Goal: Browse casually: Explore the website without a specific task or goal

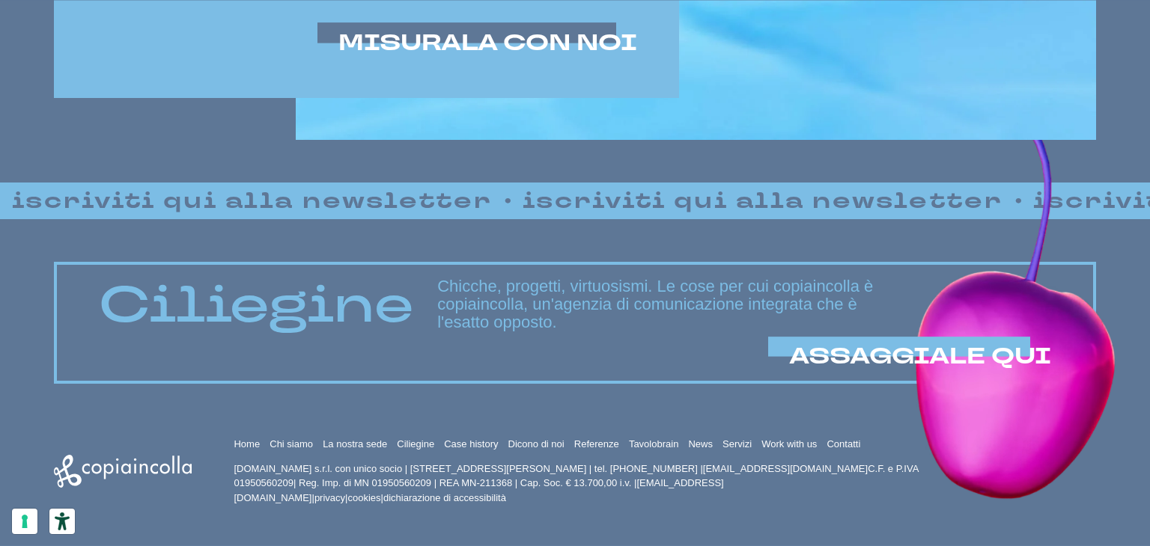
scroll to position [1071, 0]
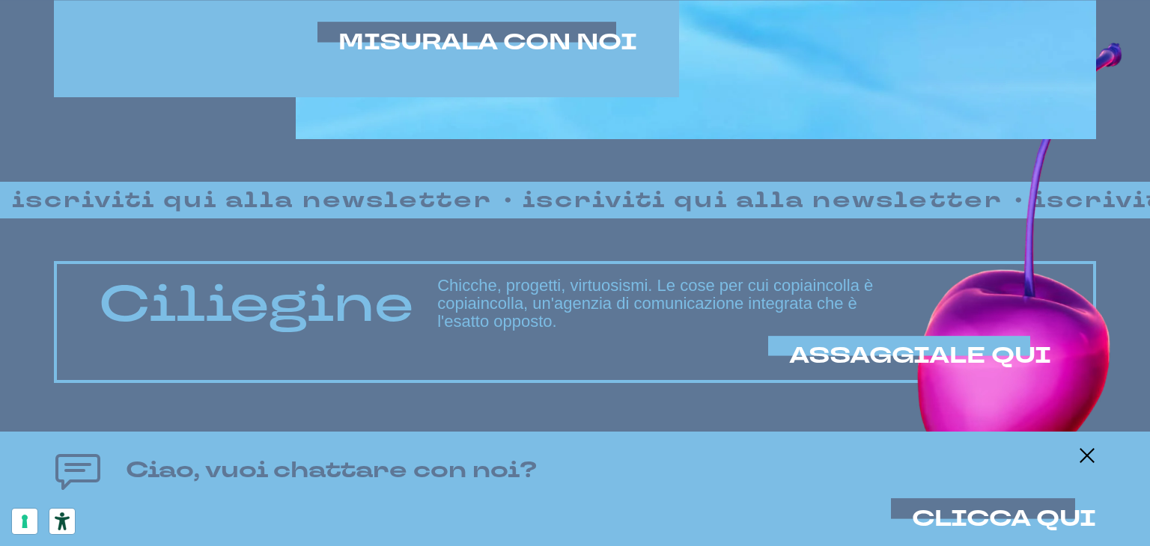
click at [1086, 457] on icon at bounding box center [1087, 456] width 18 height 18
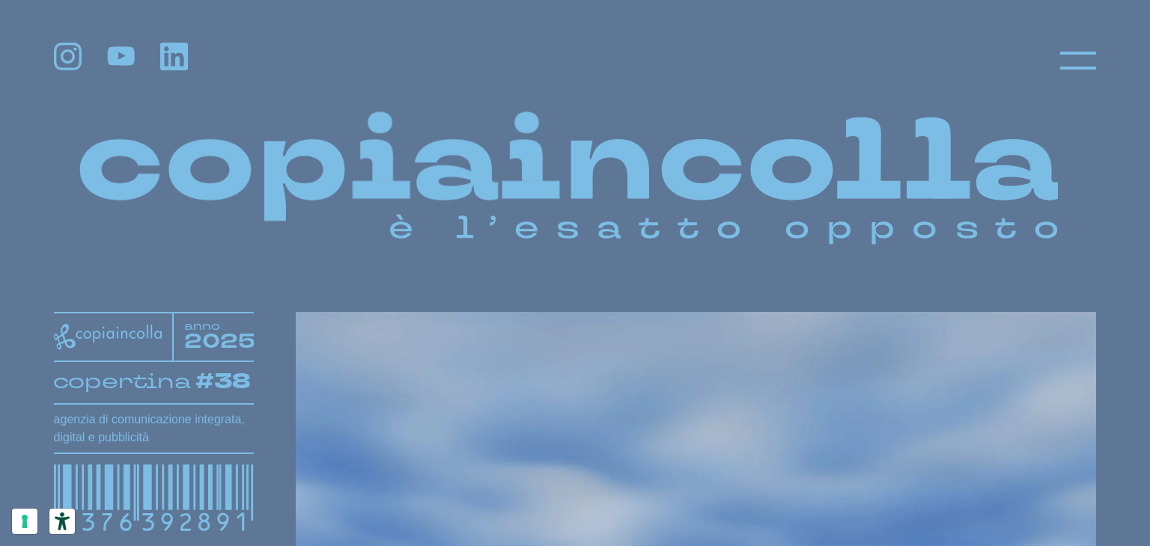
scroll to position [0, 0]
click at [1078, 58] on icon at bounding box center [1078, 61] width 36 height 36
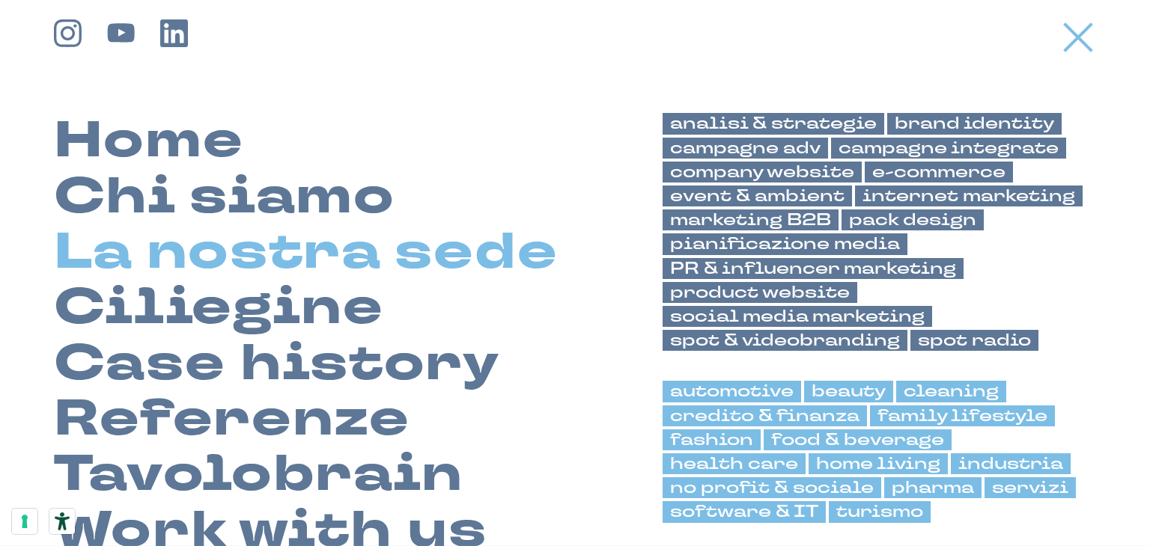
scroll to position [9, 0]
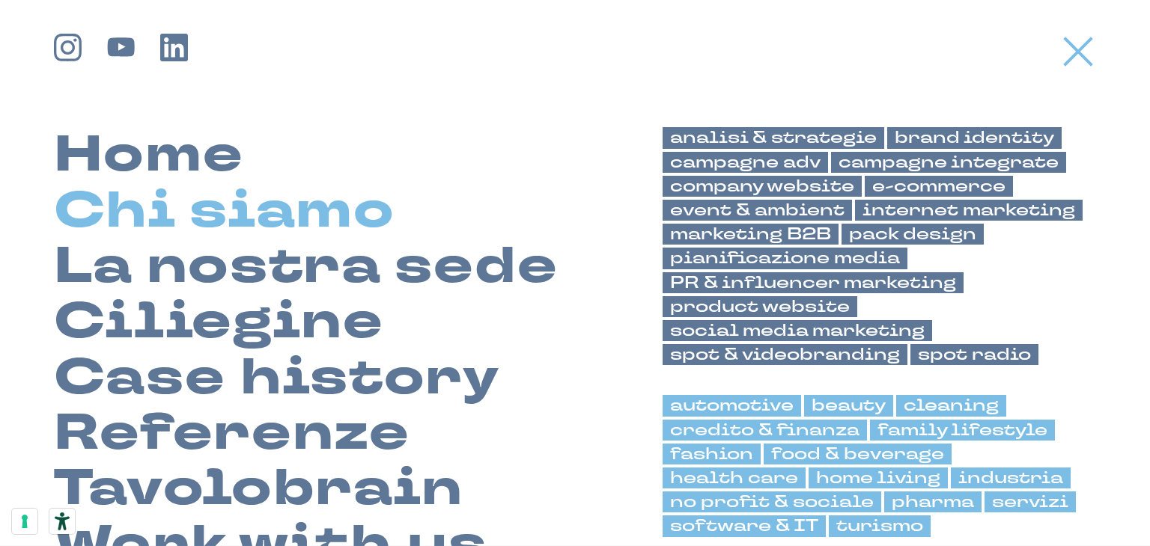
click at [207, 210] on link "Chi siamo" at bounding box center [224, 210] width 341 height 55
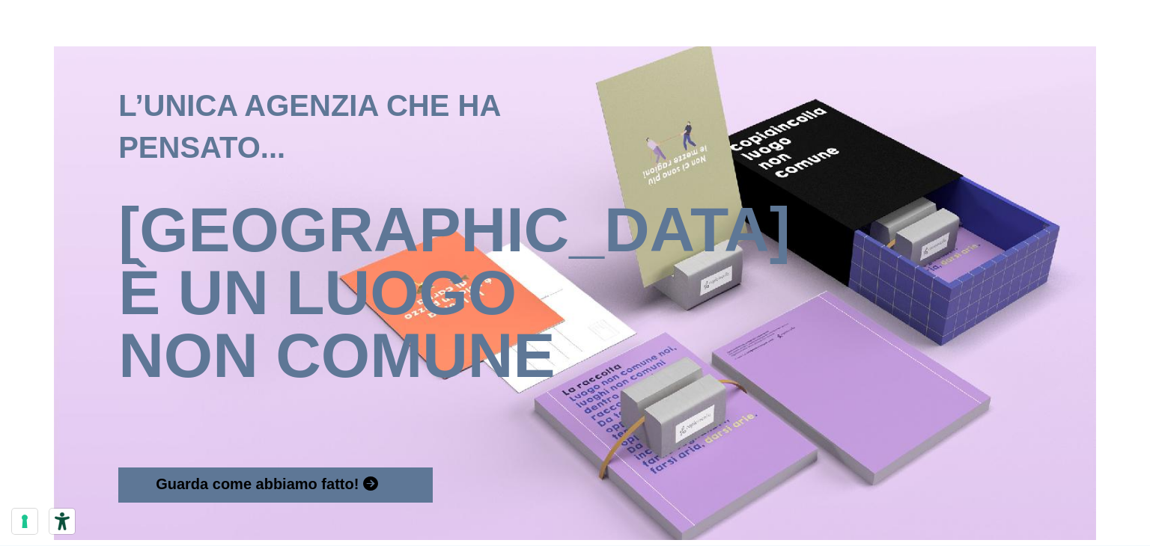
scroll to position [1589, 0]
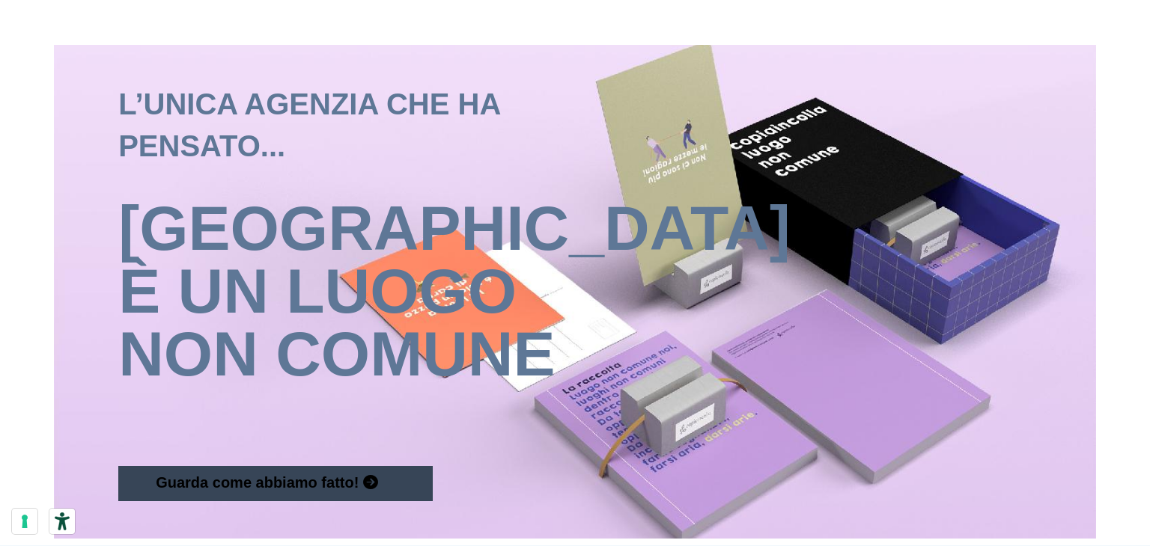
click at [318, 475] on span "Guarda come abbiamo fatto!" at bounding box center [257, 483] width 203 height 16
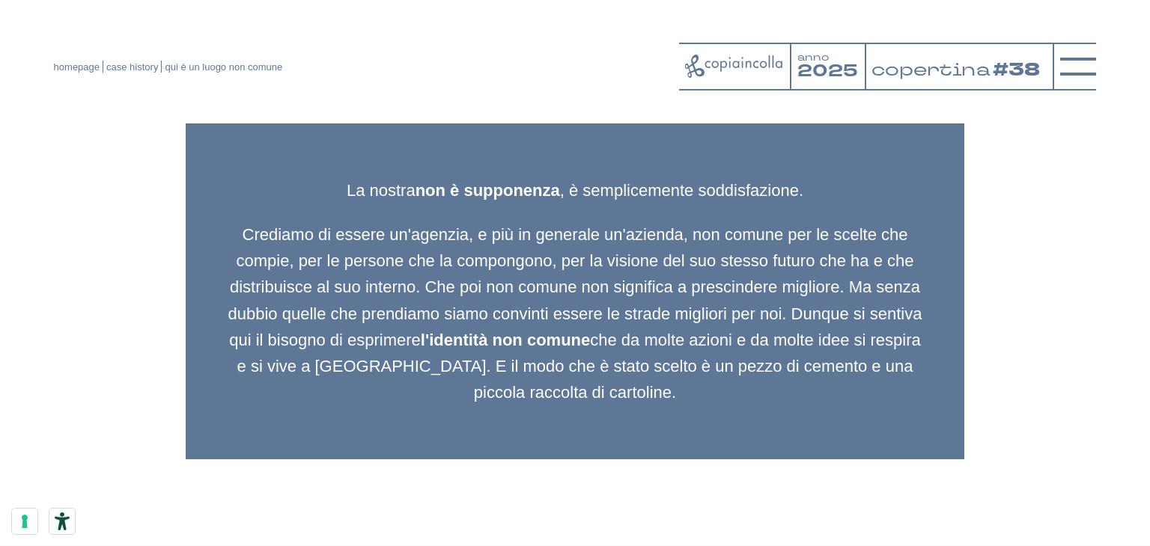
scroll to position [1946, 0]
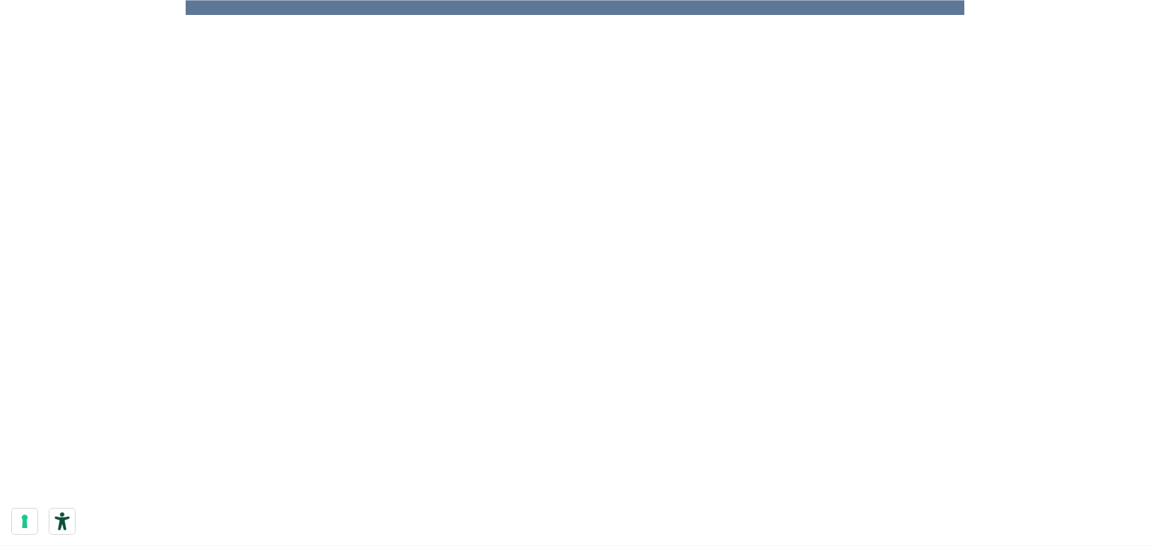
click at [561, 306] on div at bounding box center [574, 316] width 685 height 386
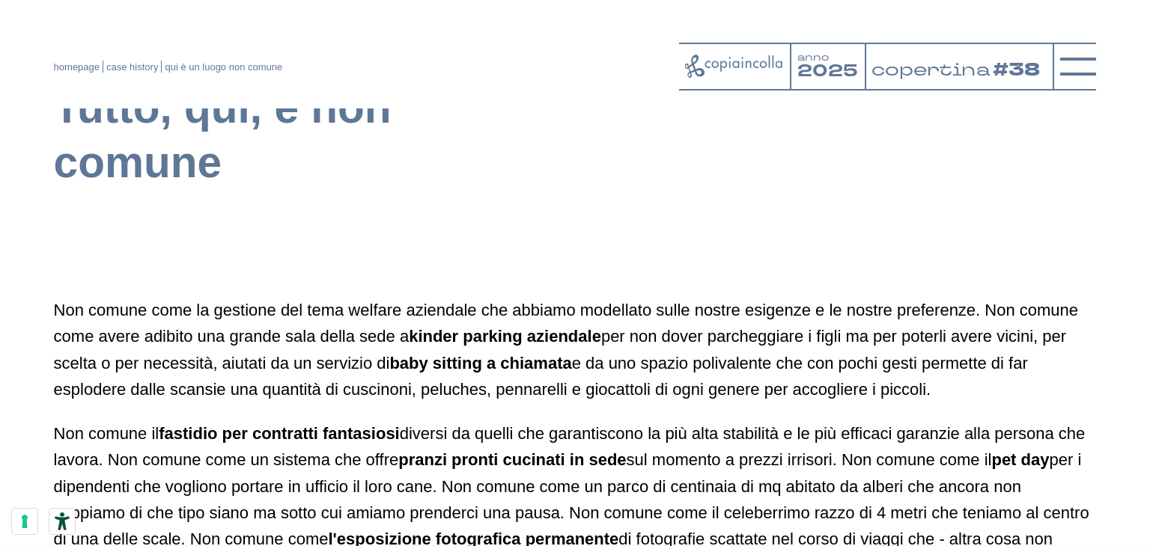
scroll to position [838, 0]
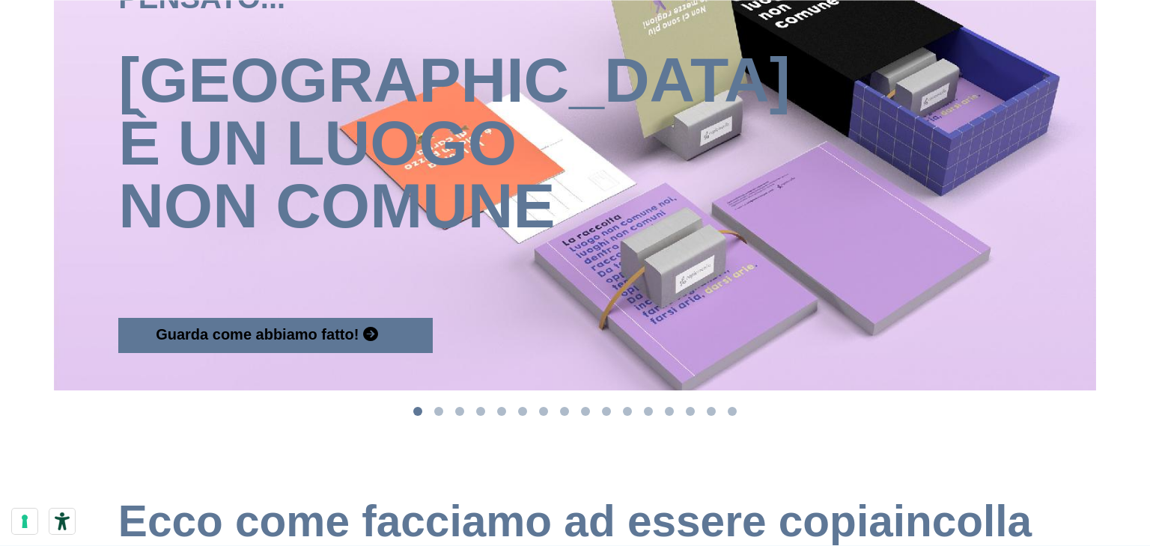
scroll to position [1738, 0]
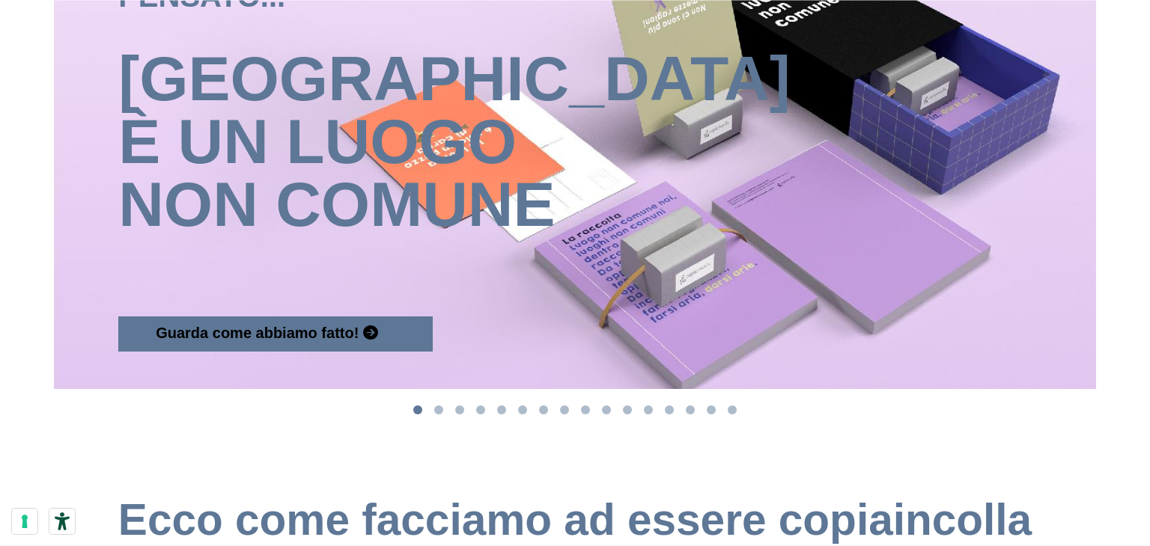
click at [439, 406] on button "Go to slide 2" at bounding box center [438, 410] width 9 height 9
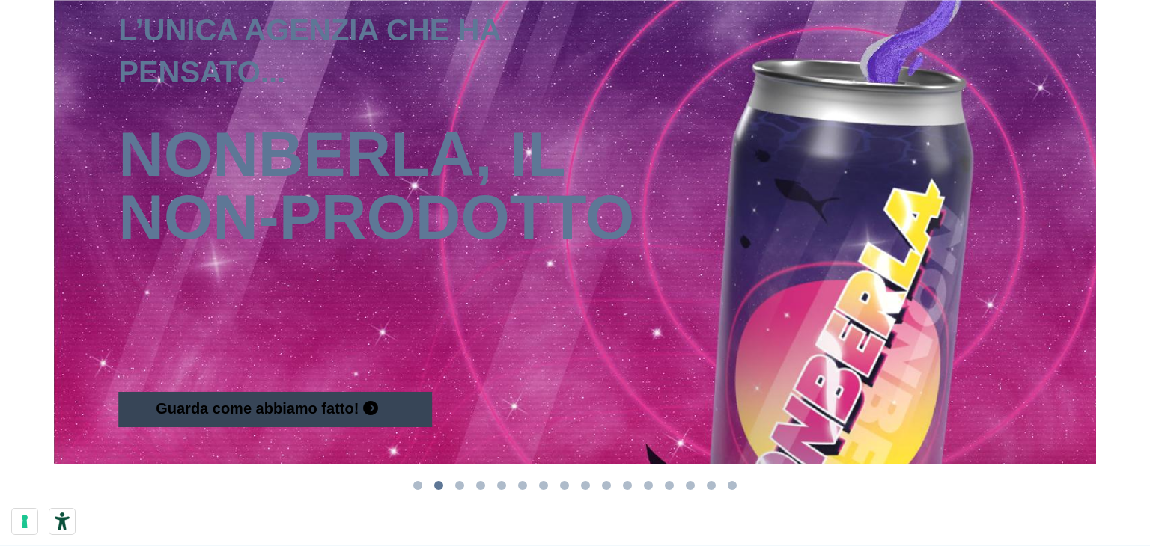
scroll to position [1663, 0]
click at [368, 395] on div "Guarda come abbiamo fatto!" at bounding box center [275, 409] width 314 height 35
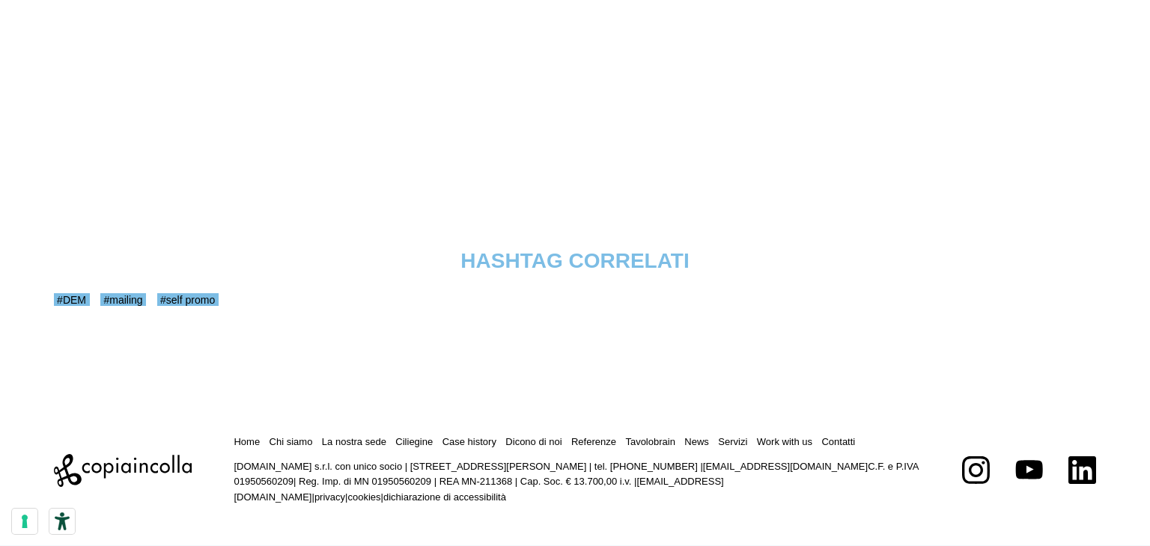
scroll to position [4460, 0]
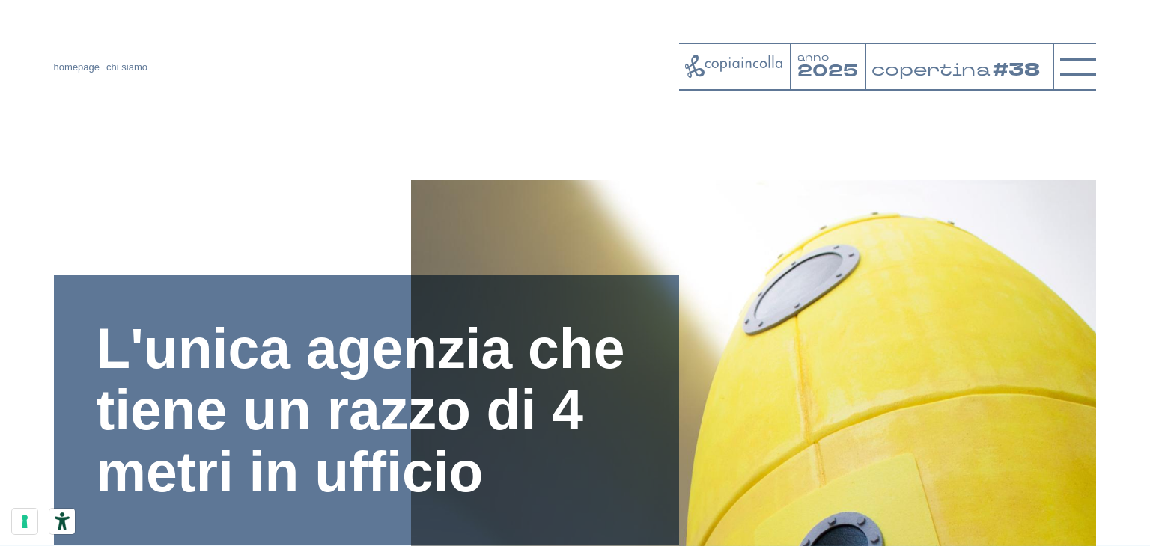
scroll to position [1663, 0]
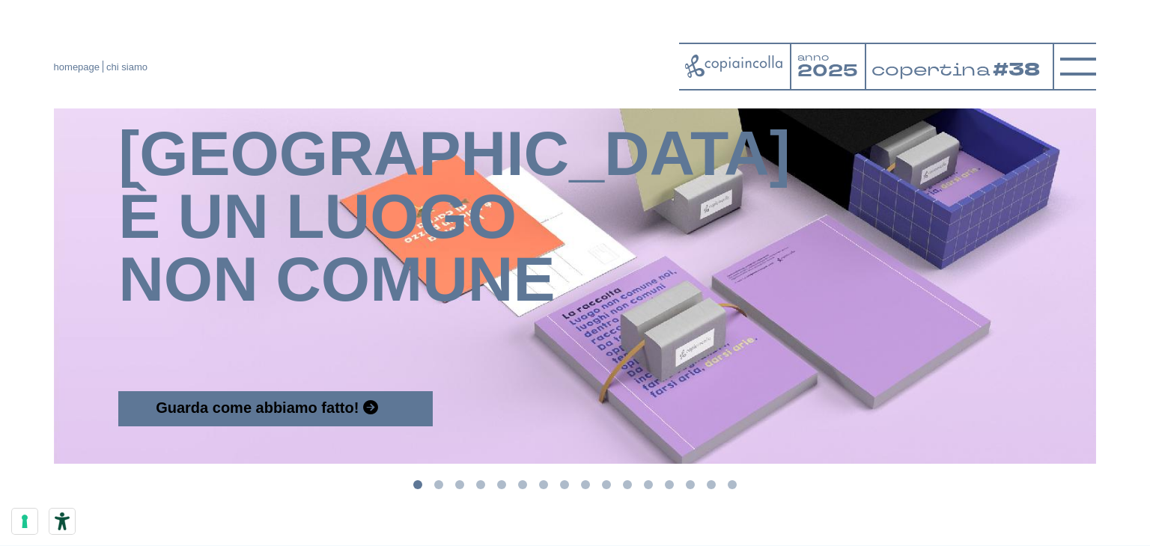
click at [459, 481] on button "Go to slide 3" at bounding box center [459, 485] width 9 height 9
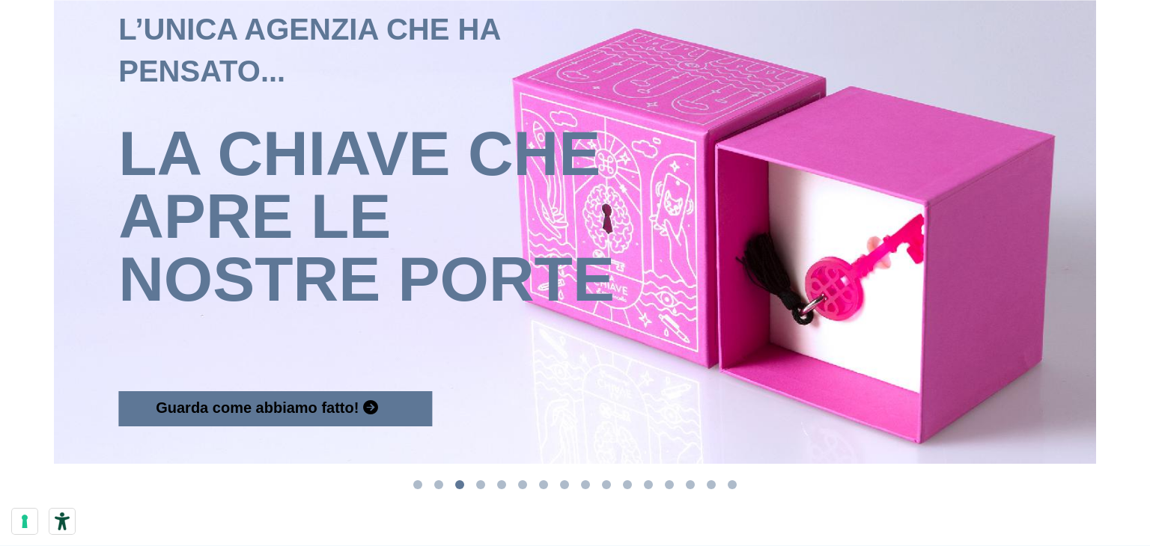
click at [481, 481] on button "Go to slide 4" at bounding box center [480, 485] width 9 height 9
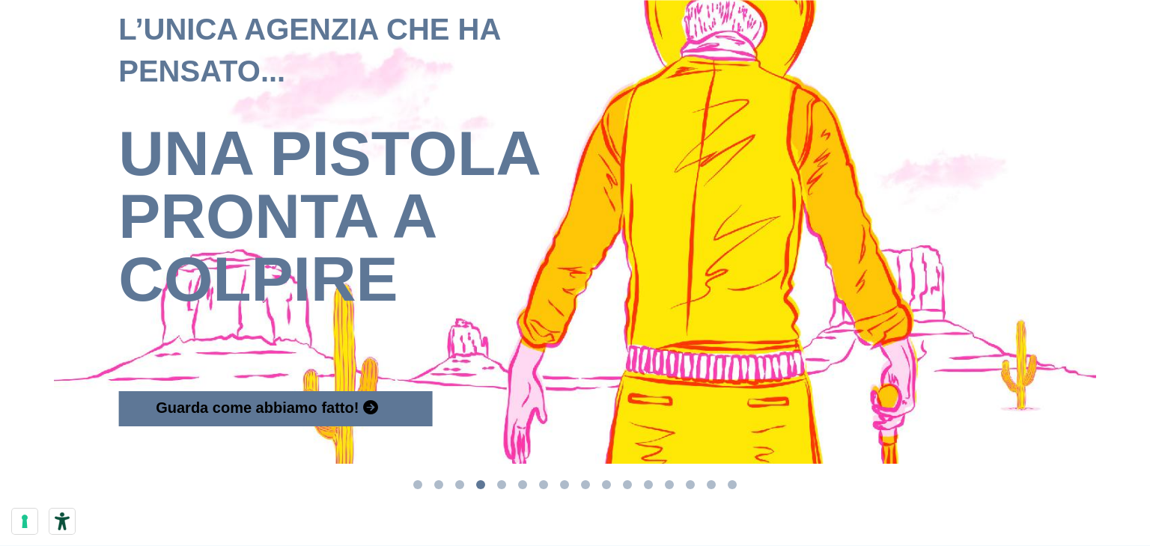
click at [501, 481] on button "Go to slide 5" at bounding box center [501, 485] width 9 height 9
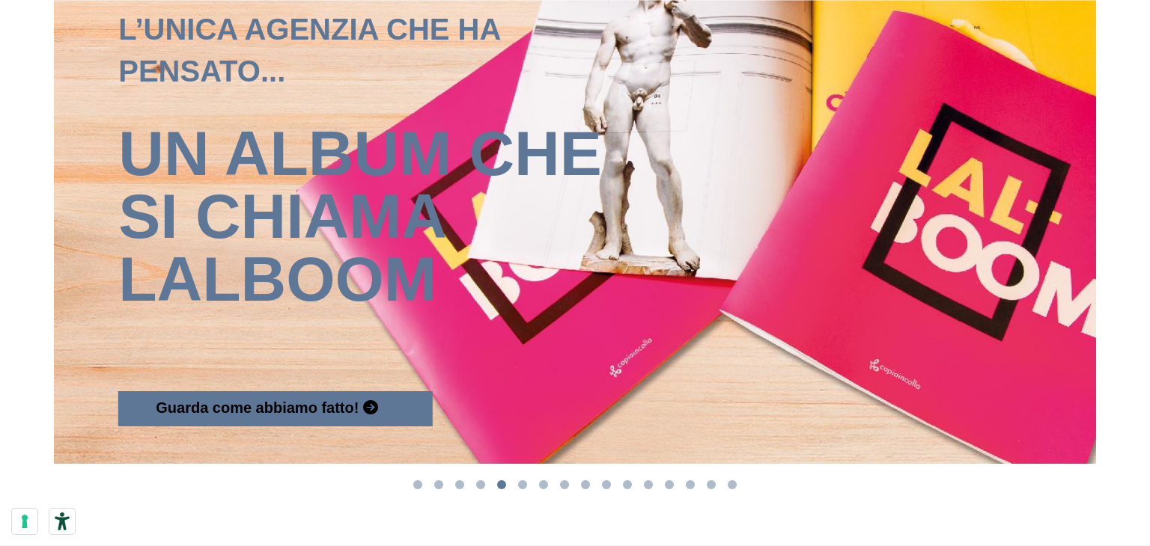
click at [526, 481] on button "Go to slide 6" at bounding box center [522, 485] width 9 height 9
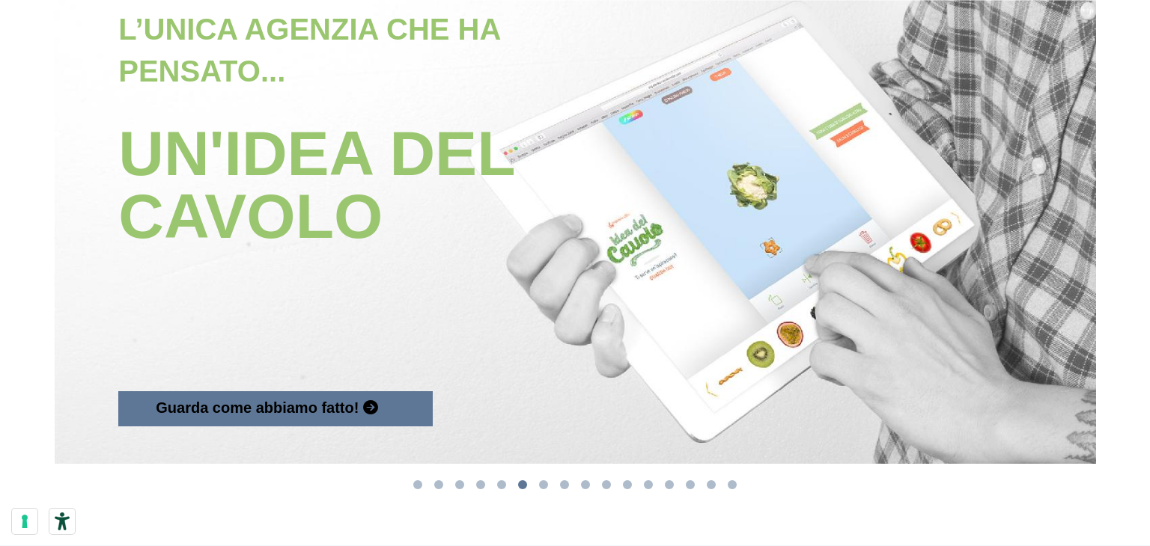
click at [544, 481] on button "Go to slide 7" at bounding box center [543, 485] width 9 height 9
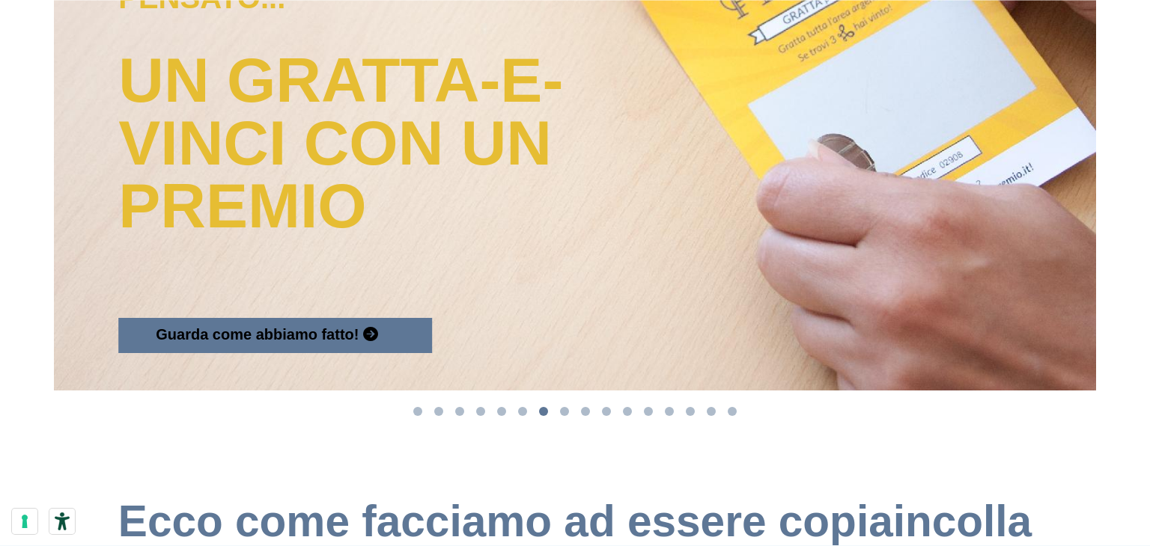
scroll to position [1738, 0]
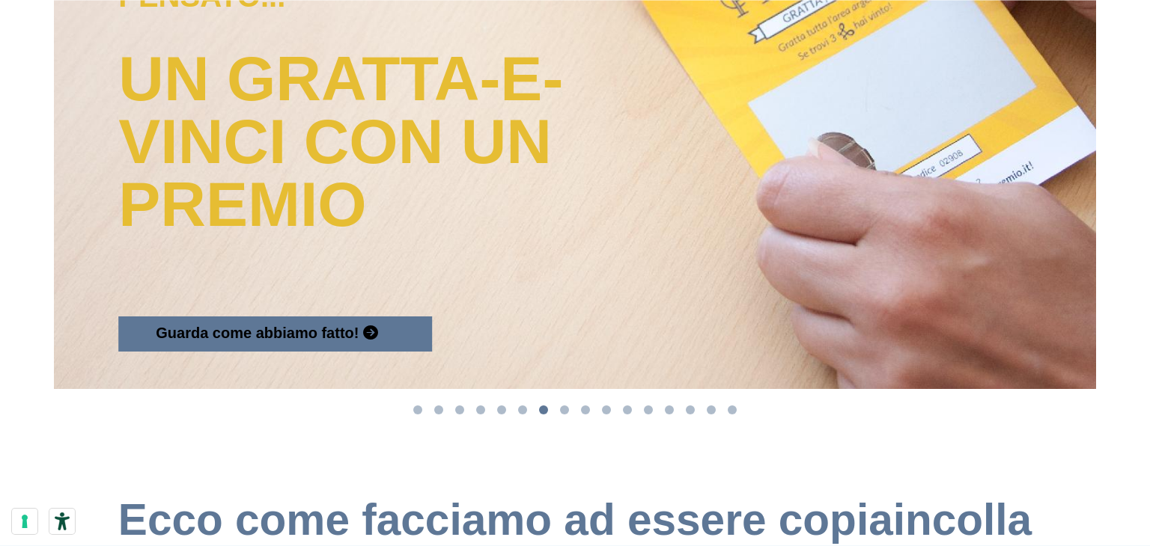
click at [561, 406] on button "Go to slide 8" at bounding box center [564, 410] width 9 height 9
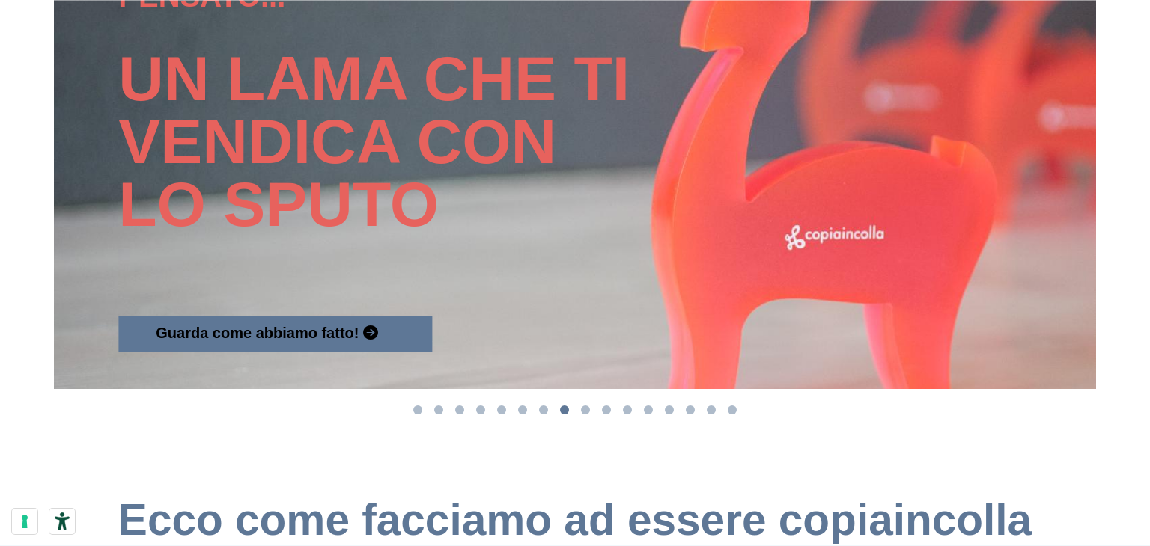
click at [585, 406] on button "Go to slide 9" at bounding box center [585, 410] width 9 height 9
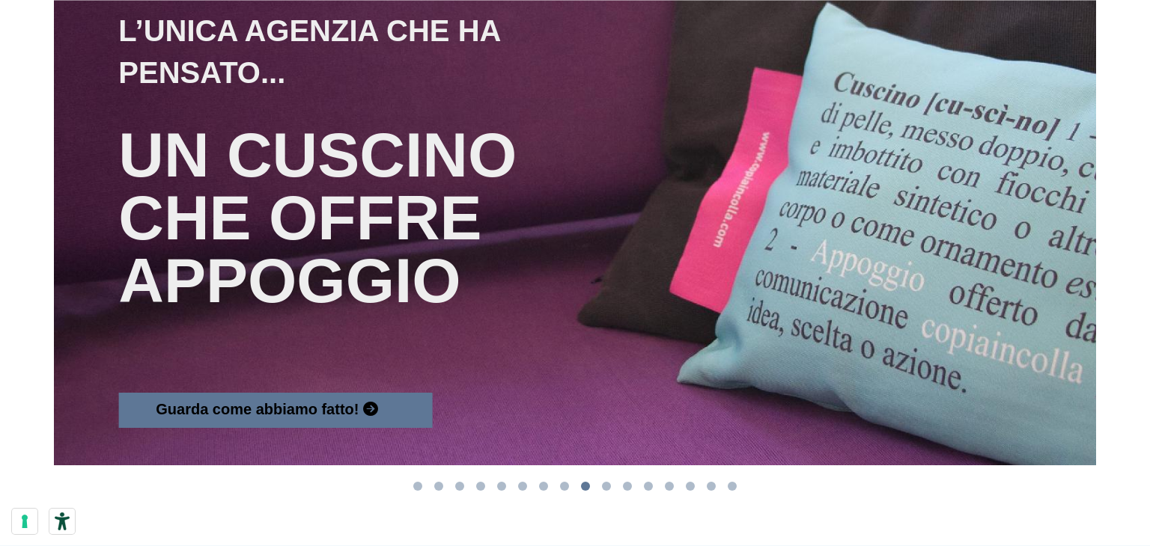
scroll to position [1663, 0]
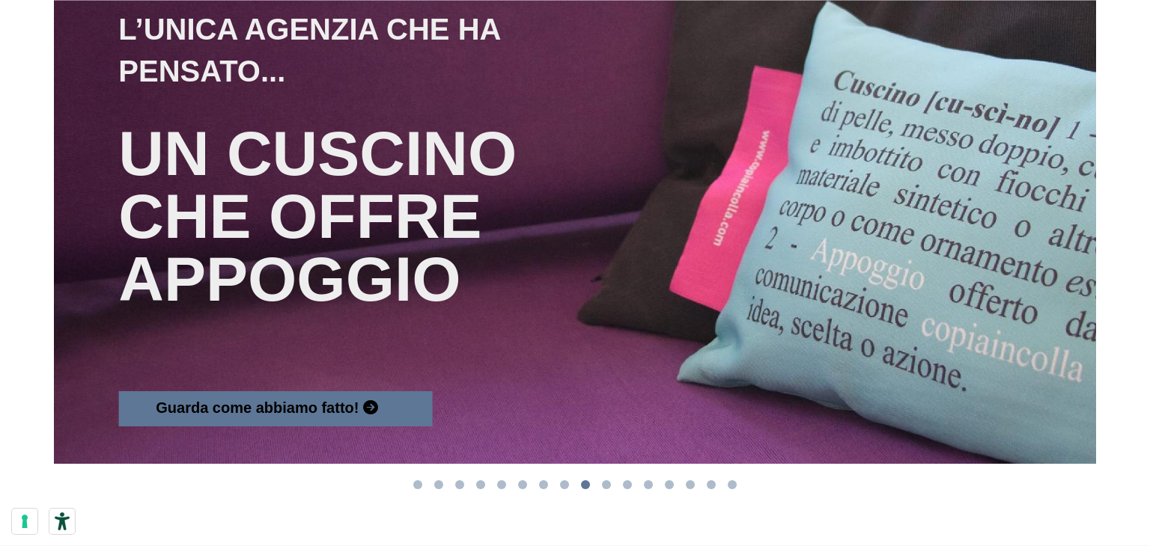
click at [605, 481] on button "Go to slide 10" at bounding box center [606, 485] width 9 height 9
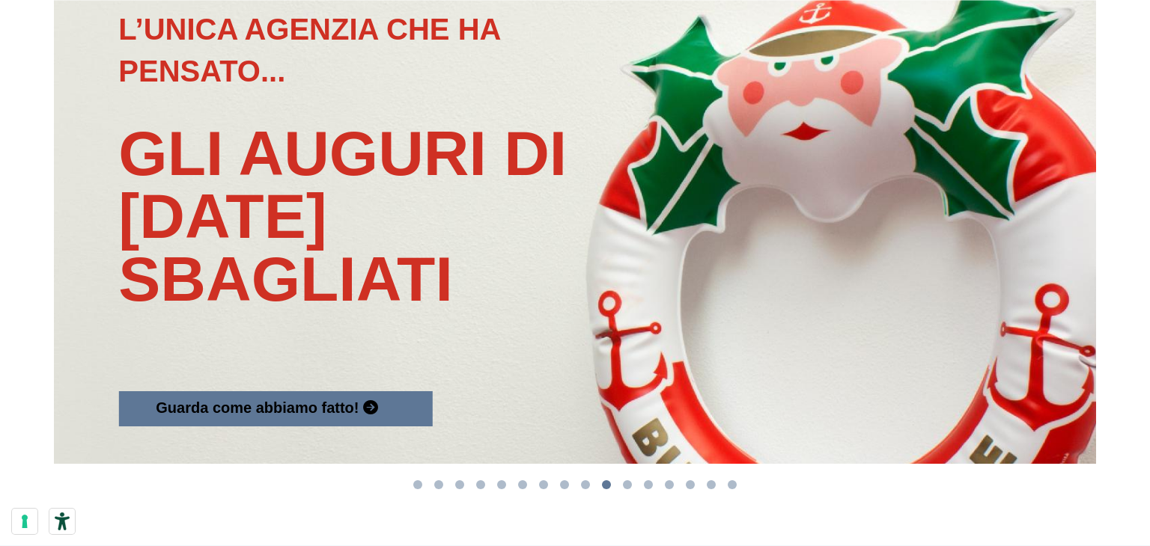
click at [629, 481] on button "Go to slide 11" at bounding box center [627, 485] width 9 height 9
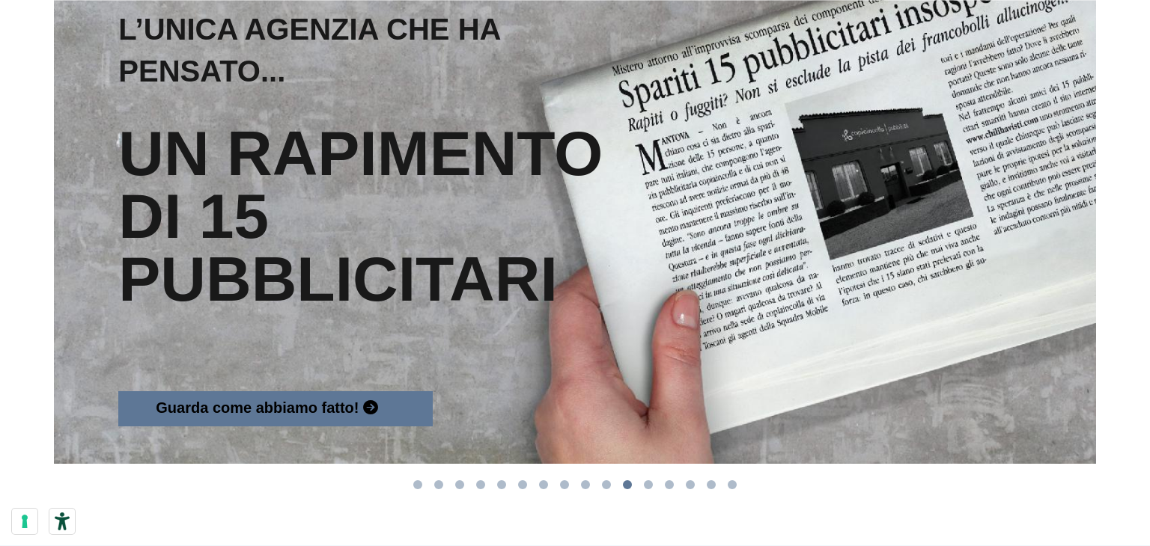
click at [645, 481] on button "Go to slide 12" at bounding box center [648, 485] width 9 height 9
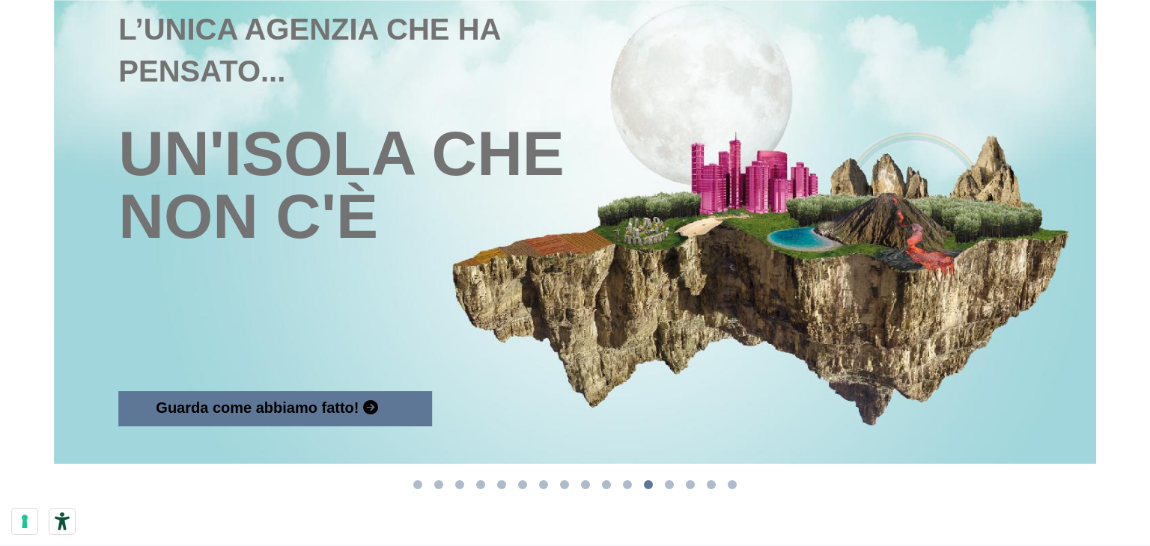
click at [668, 476] on li "Select a slide to show" at bounding box center [669, 485] width 21 height 19
click at [666, 481] on button "Go to slide 13" at bounding box center [669, 485] width 9 height 9
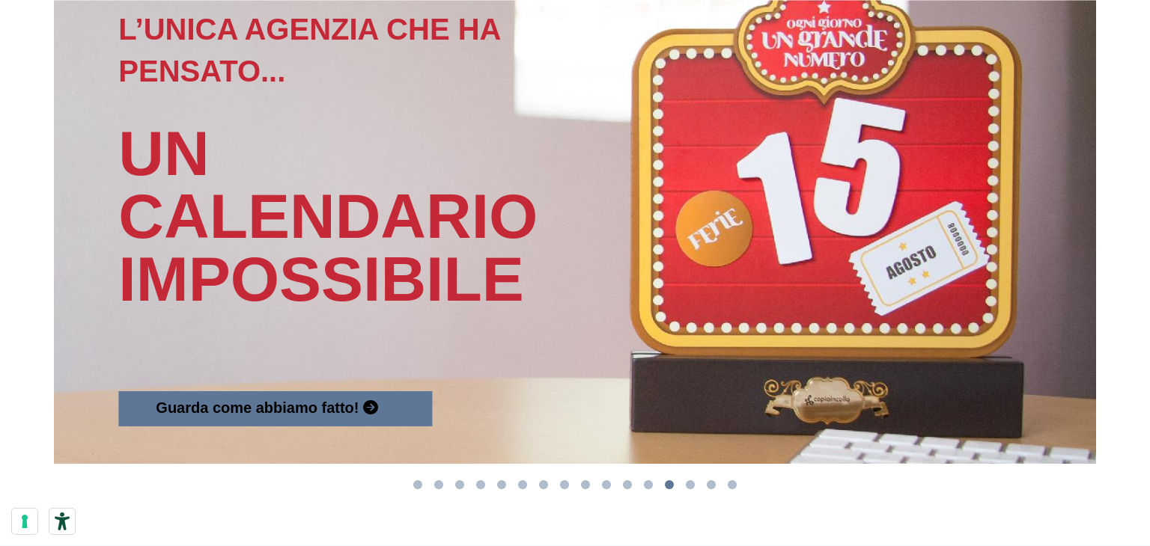
click at [690, 481] on button "Go to slide 14" at bounding box center [690, 485] width 9 height 9
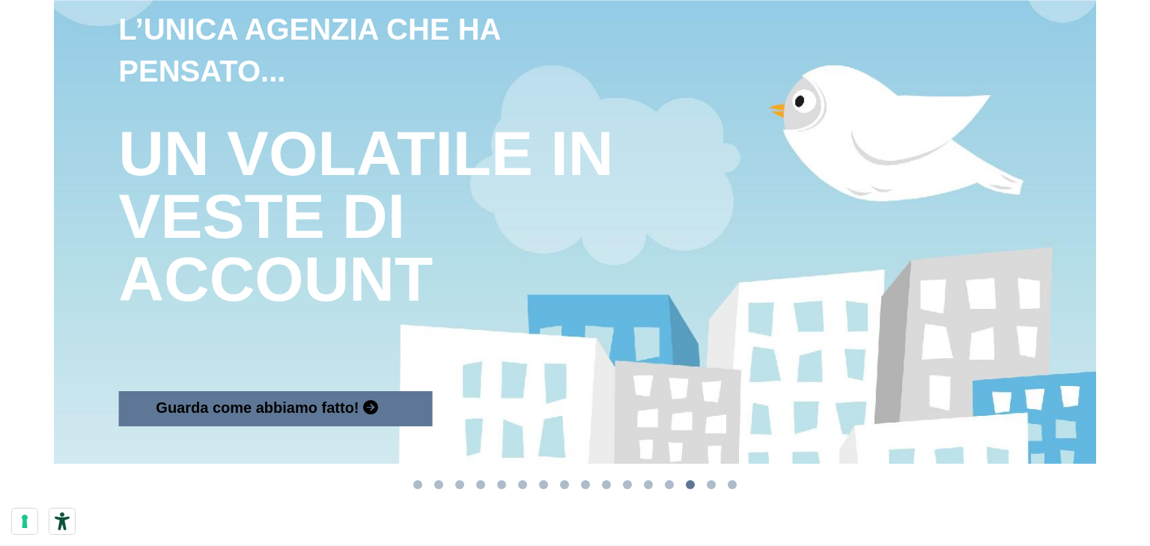
click at [712, 481] on button "Go to slide 15" at bounding box center [711, 485] width 9 height 9
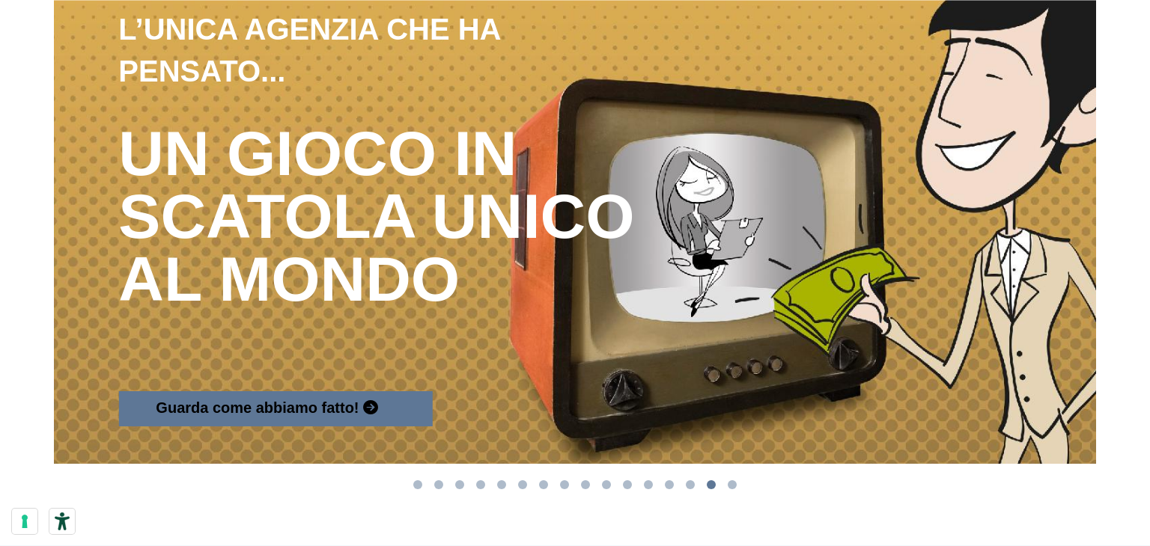
click at [731, 481] on button "Go to slide 16" at bounding box center [732, 485] width 9 height 9
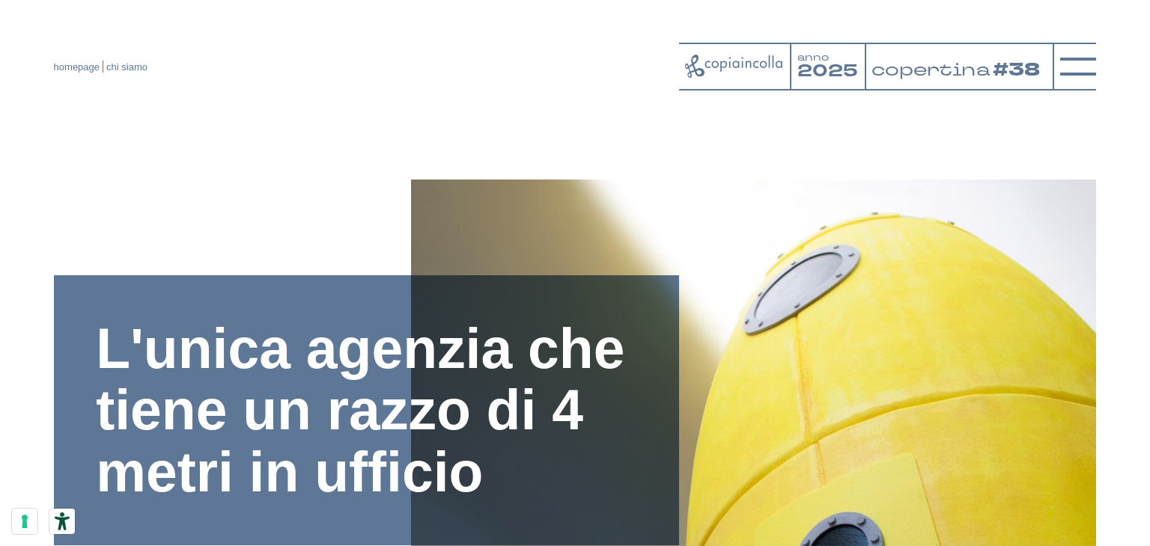
scroll to position [0, 0]
click at [1063, 71] on icon at bounding box center [1078, 67] width 36 height 36
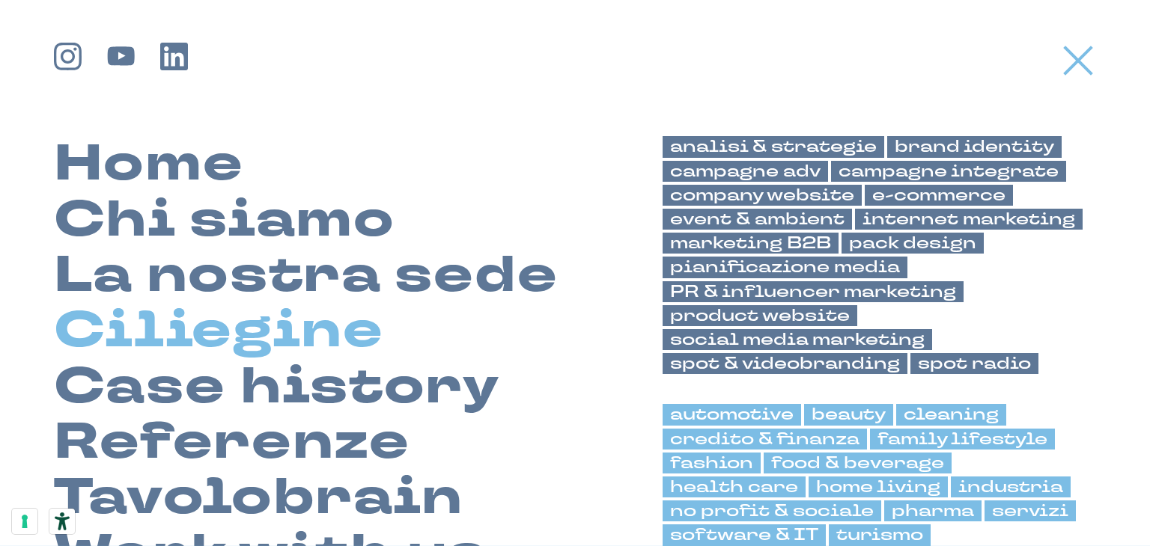
click at [320, 337] on link "Ciliegine" at bounding box center [219, 330] width 330 height 55
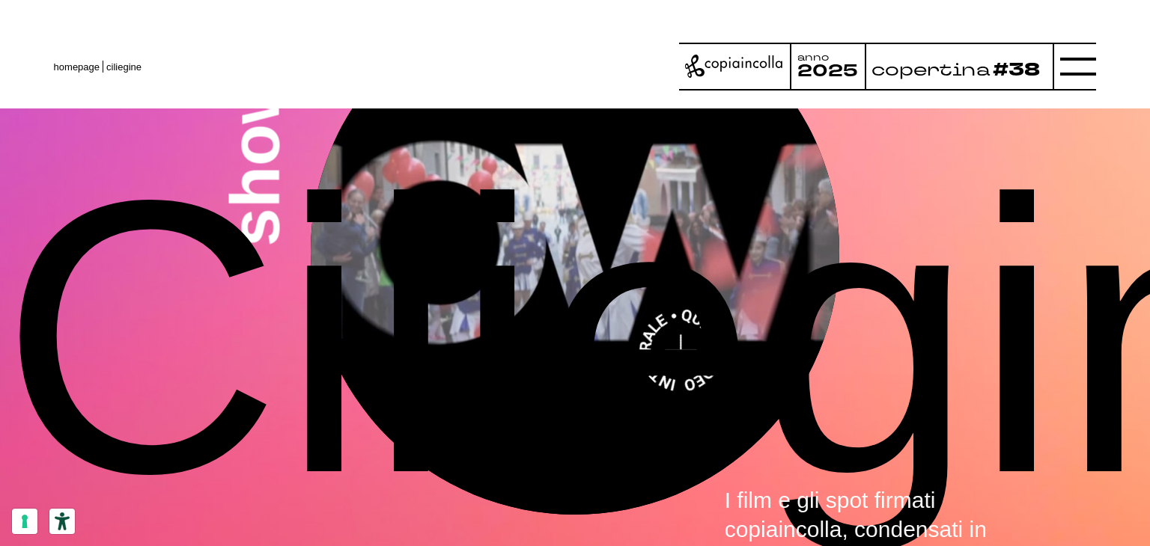
scroll to position [4237, 0]
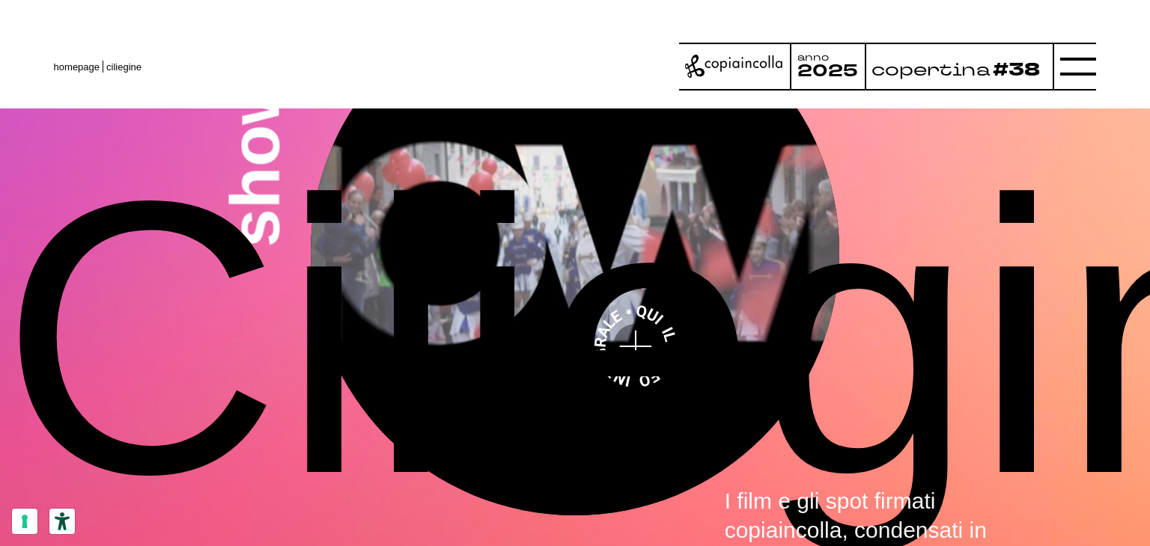
click at [635, 219] on video at bounding box center [575, 251] width 529 height 529
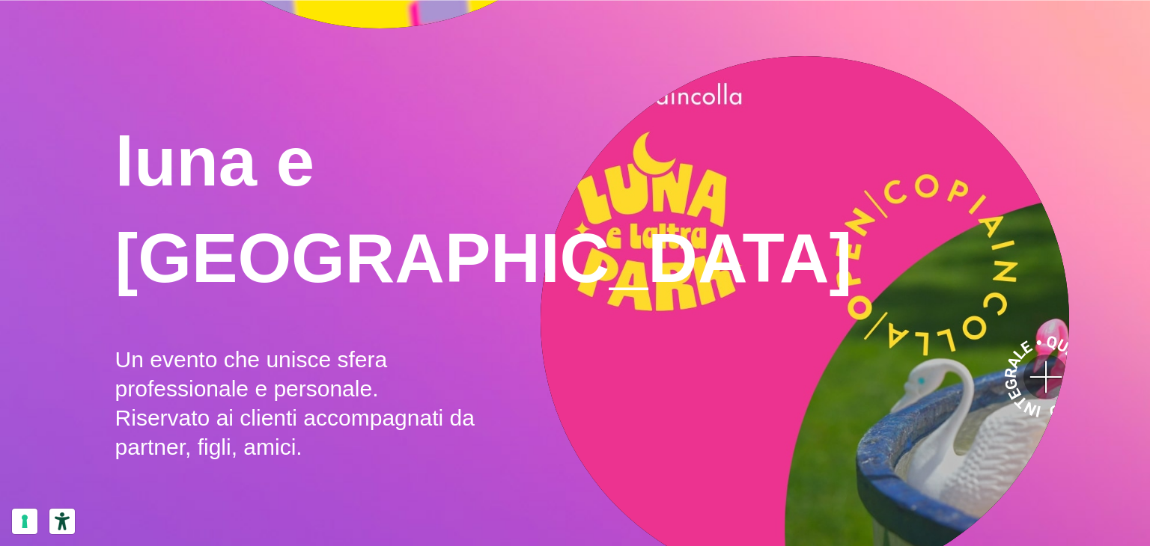
scroll to position [1551, 0]
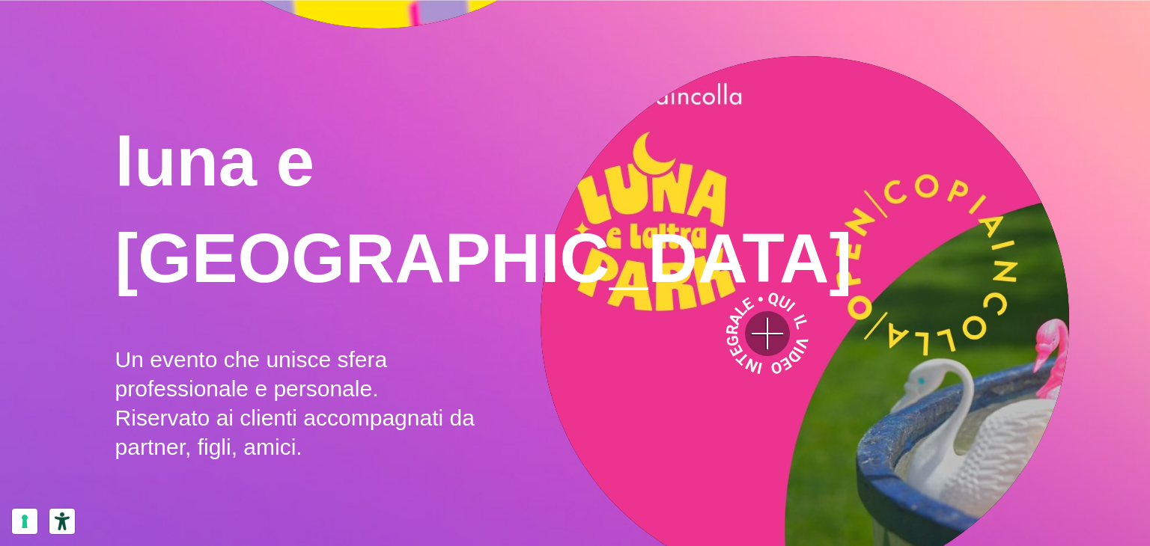
click at [767, 333] on video ">" at bounding box center [805, 320] width 529 height 529
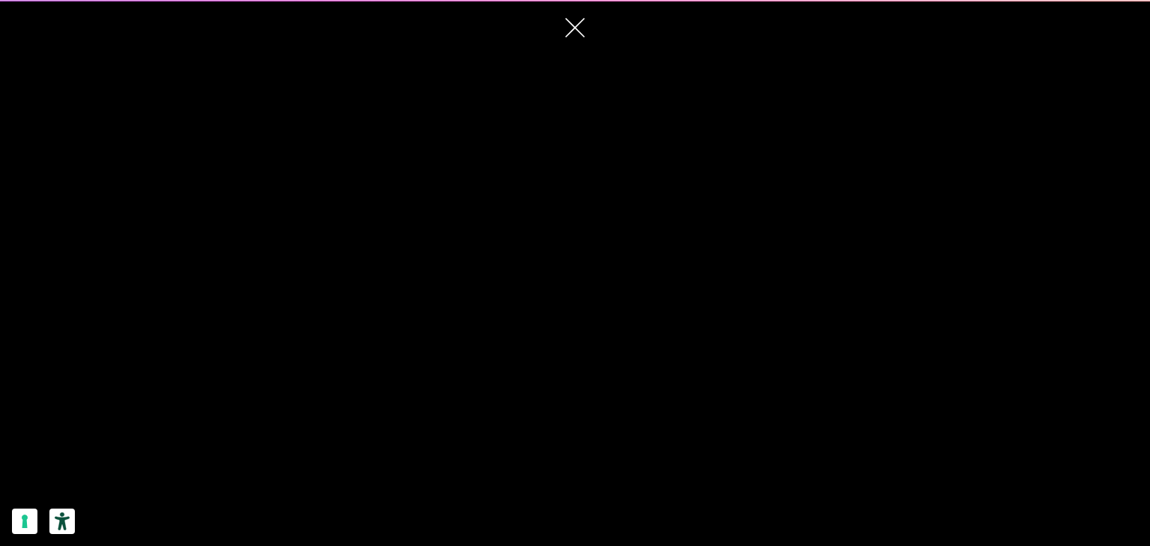
scroll to position [1607, 0]
